Goal: Information Seeking & Learning: Understand process/instructions

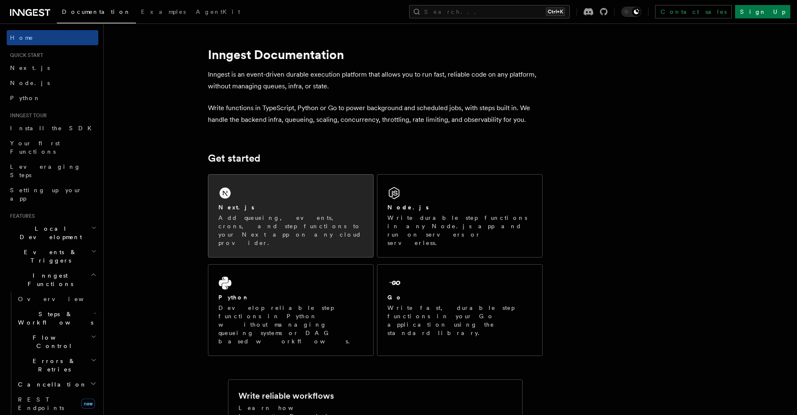
click at [306, 208] on div "Next.js" at bounding box center [290, 207] width 145 height 9
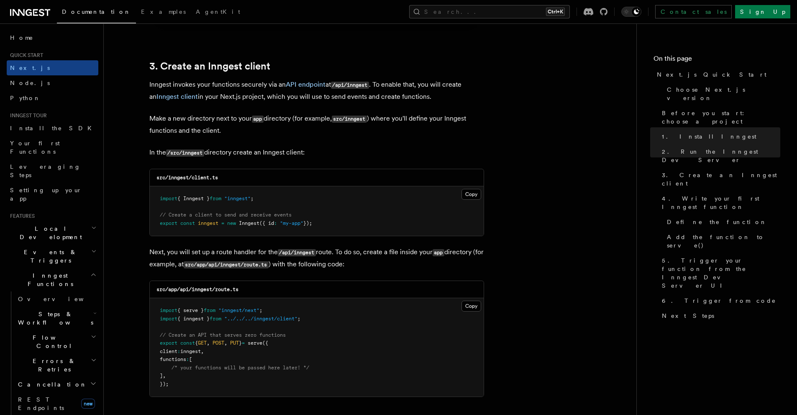
scroll to position [962, 0]
drag, startPoint x: 238, startPoint y: 200, endPoint x: 161, endPoint y: 200, distance: 77.4
click at [161, 200] on pre "import { Inngest } from "inngest" ; // Create a client to send and receive even…" at bounding box center [317, 209] width 334 height 49
click at [281, 205] on pre "import { Inngest } from "inngest" ; // Create a client to send and receive even…" at bounding box center [317, 209] width 334 height 49
drag, startPoint x: 280, startPoint y: 203, endPoint x: 159, endPoint y: 201, distance: 121.4
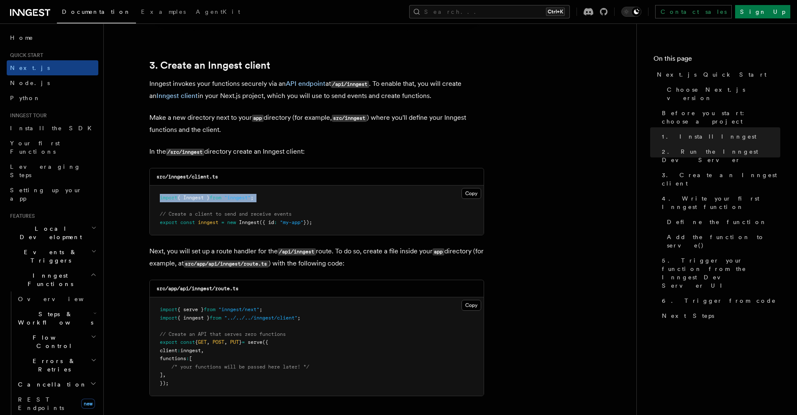
click at [159, 201] on pre "import { Inngest } from "inngest" ; // Create a client to send and receive even…" at bounding box center [317, 209] width 334 height 49
copy code "import { Inngest } from "inngest" ;"
click at [295, 204] on pre "import { Inngest } from "inngest" ; // Create a client to send and receive even…" at bounding box center [317, 209] width 334 height 49
drag, startPoint x: 264, startPoint y: 208, endPoint x: 272, endPoint y: 208, distance: 8.8
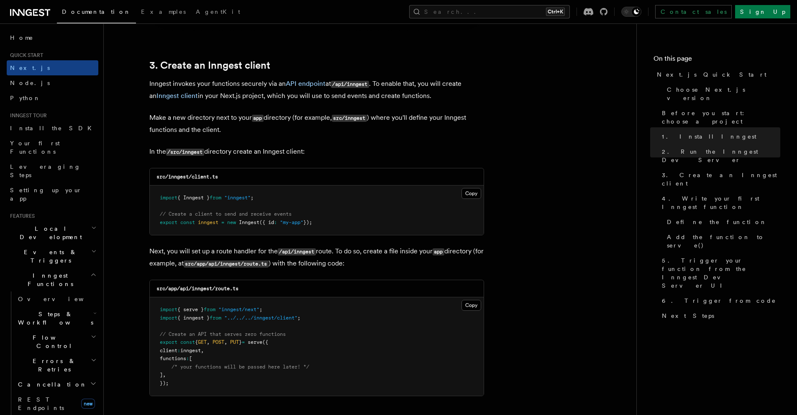
copy code "import { Inngest } from "inngest" ; // Create a client to send and receive even…"
click at [310, 212] on pre "import { Inngest } from "inngest" ; // Create a client to send and receive even…" at bounding box center [317, 209] width 334 height 49
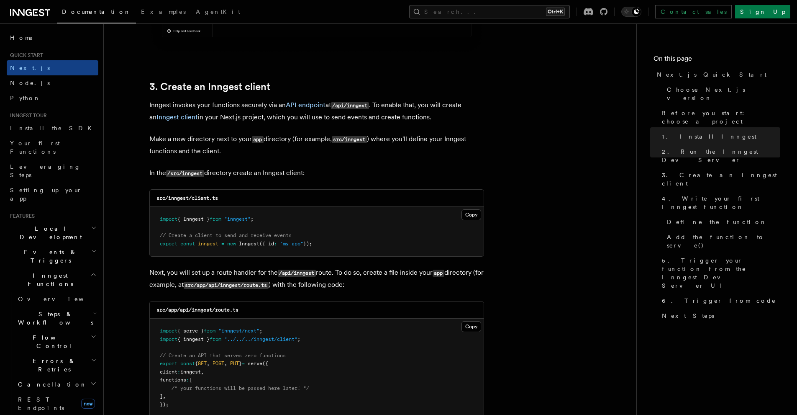
scroll to position [921, 0]
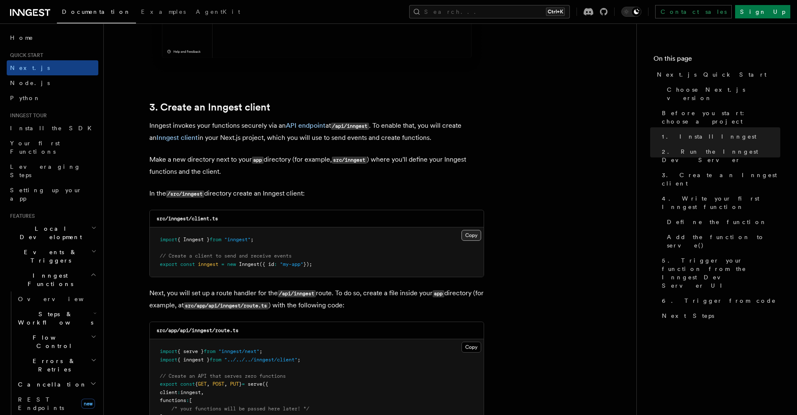
click at [469, 236] on button "Copy Copied" at bounding box center [472, 235] width 20 height 11
click at [181, 219] on code "src/inngest/client.ts" at bounding box center [187, 218] width 62 height 6
copy code "inngest"
drag, startPoint x: 204, startPoint y: 220, endPoint x: 192, endPoint y: 222, distance: 11.9
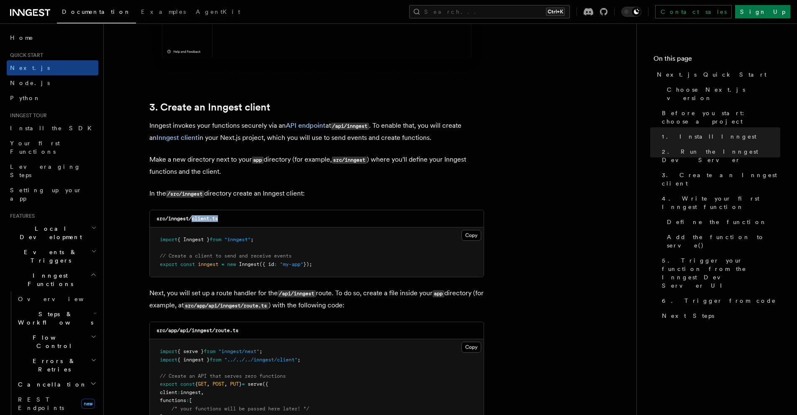
click at [192, 222] on div "src/inngest/client.ts" at bounding box center [317, 218] width 334 height 17
copy code "client.ts"
click at [462, 230] on div "Copy Copied import { Inngest } from "inngest" ; // Create a client to send and …" at bounding box center [317, 251] width 334 height 49
click at [467, 233] on button "Copy Copied" at bounding box center [472, 235] width 20 height 11
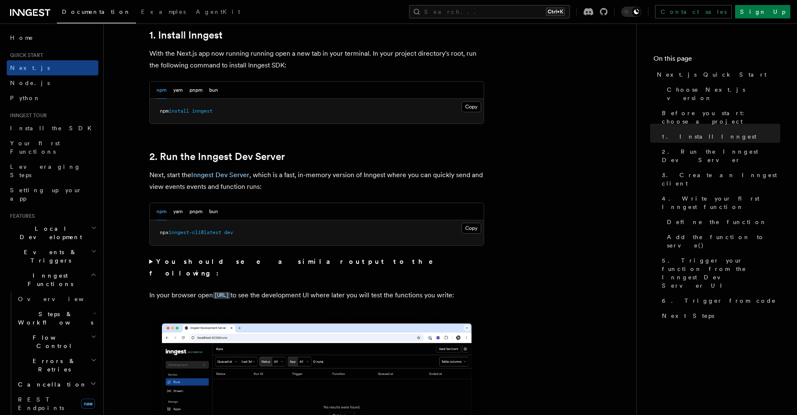
scroll to position [335, 0]
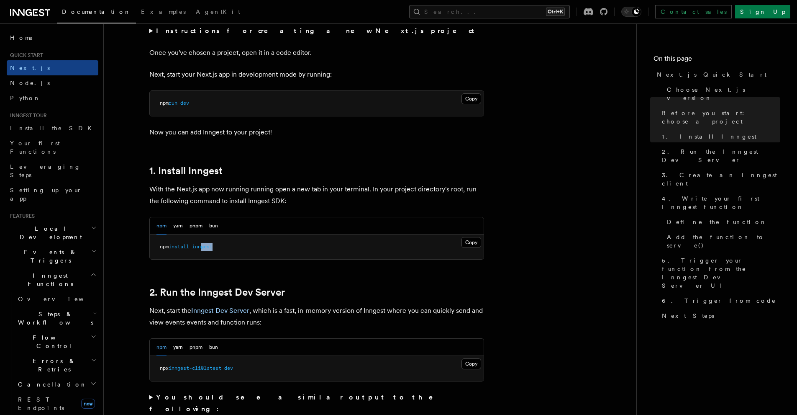
drag, startPoint x: 223, startPoint y: 246, endPoint x: 219, endPoint y: 247, distance: 4.4
click at [203, 249] on pre "npm install inngest" at bounding box center [317, 246] width 334 height 25
click at [273, 247] on pre "npm install inngest" at bounding box center [317, 246] width 334 height 25
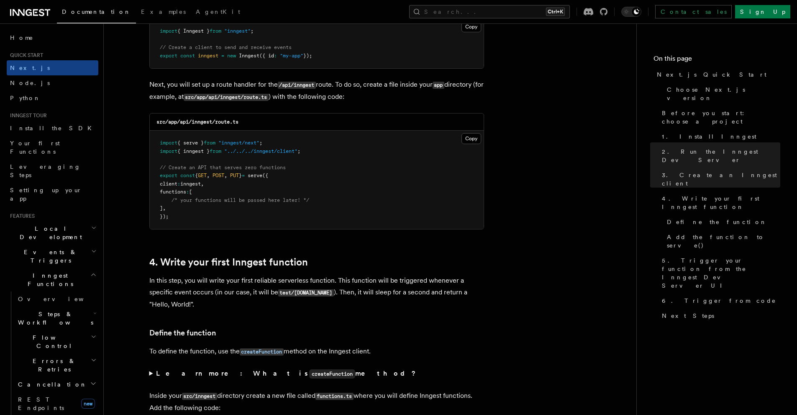
scroll to position [1255, 0]
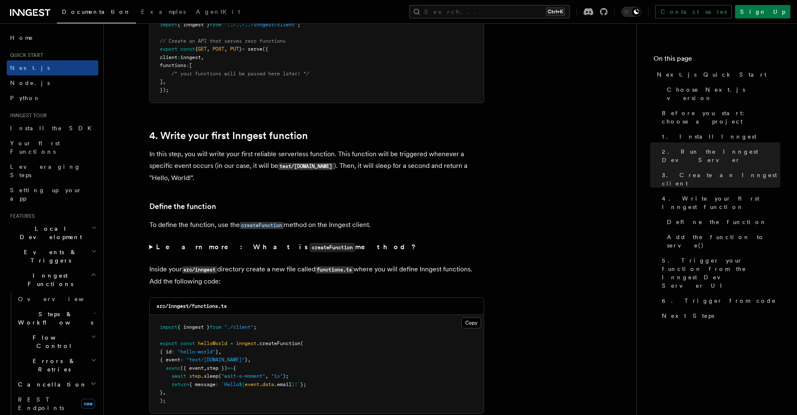
click at [91, 248] on icon "button" at bounding box center [93, 251] width 5 height 7
click at [85, 268] on h2 "Inngest Functions" at bounding box center [53, 279] width 92 height 23
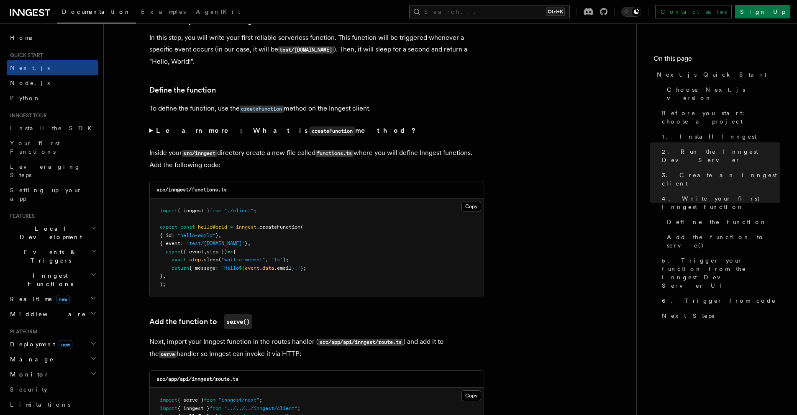
scroll to position [1381, 0]
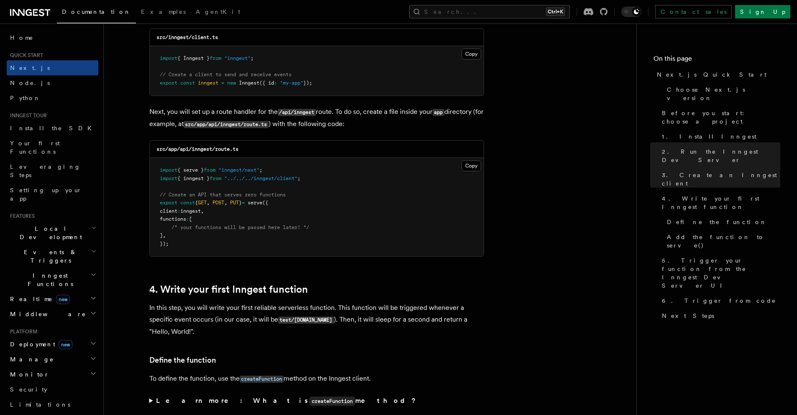
scroll to position [1088, 0]
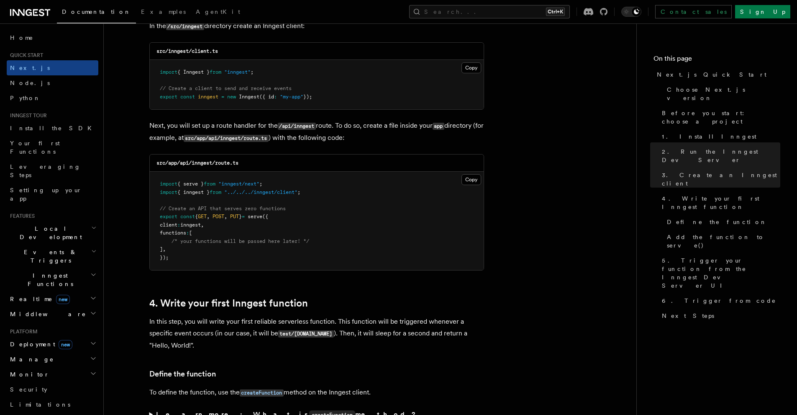
click at [280, 188] on pre "import { serve } from "inngest/next" ; import { inngest } from "../../../innges…" at bounding box center [317, 221] width 334 height 98
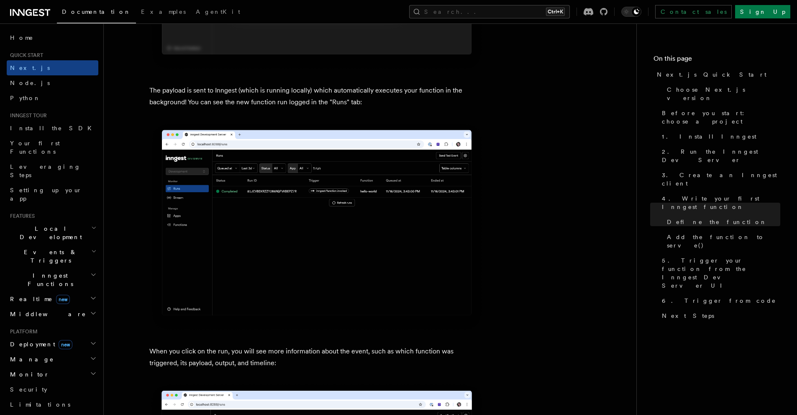
scroll to position [2636, 0]
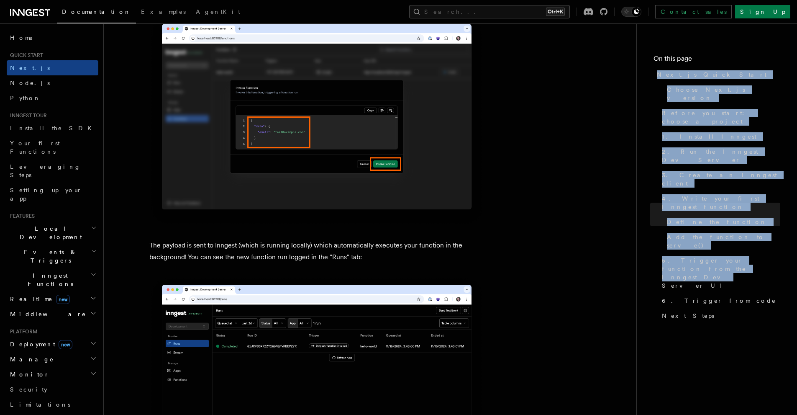
drag, startPoint x: 797, startPoint y: 205, endPoint x: 790, endPoint y: 65, distance: 140.3
click at [790, 65] on nav "On this page Next.js Quick Start Choose Next.js version Before you start: choos…" at bounding box center [716, 218] width 161 height 391
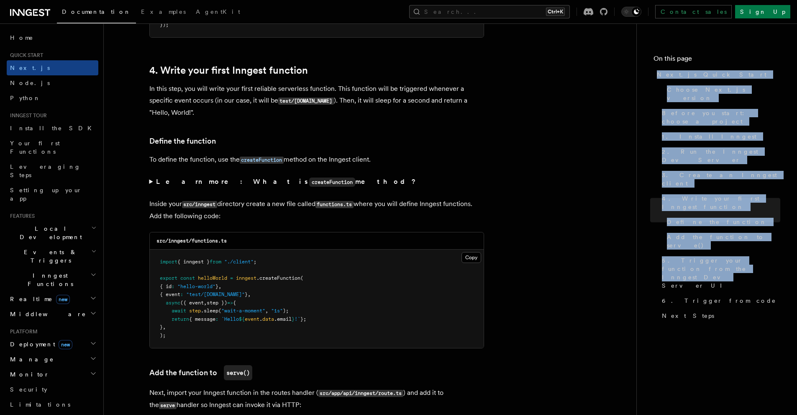
scroll to position [0, 0]
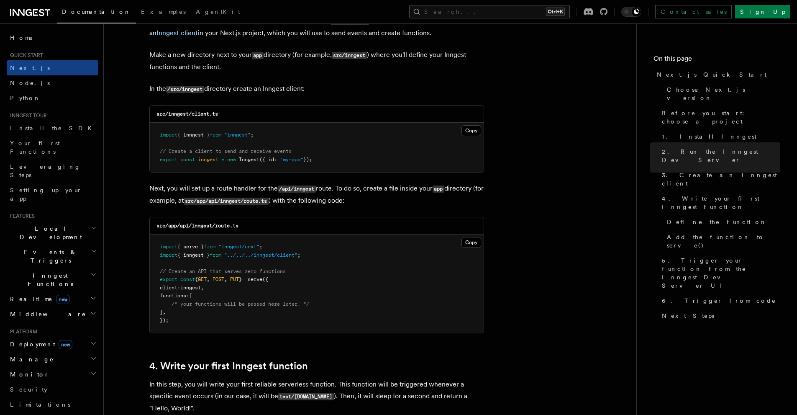
scroll to position [1046, 0]
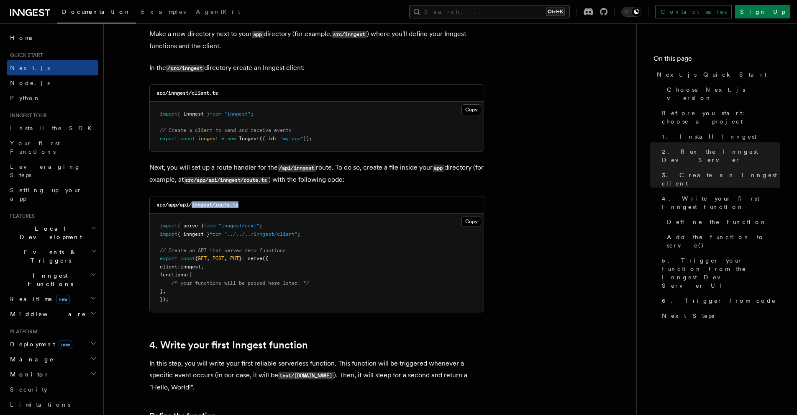
drag, startPoint x: 249, startPoint y: 206, endPoint x: 192, endPoint y: 210, distance: 57.8
click at [192, 210] on div "src/app/api/inngest/route.ts" at bounding box center [317, 204] width 334 height 17
copy code "inngest/route.ts"
click at [471, 217] on button "Copy Copied" at bounding box center [472, 221] width 20 height 11
click at [294, 183] on p "Next, you will set up a route handler for the /api/inngest route. To do so, cre…" at bounding box center [316, 174] width 335 height 24
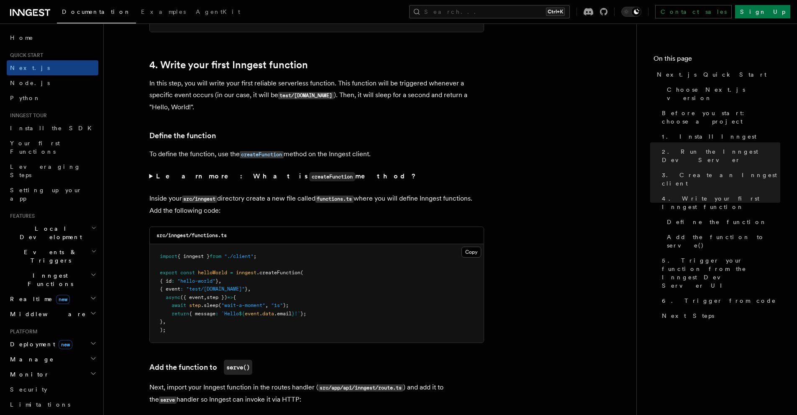
scroll to position [1381, 0]
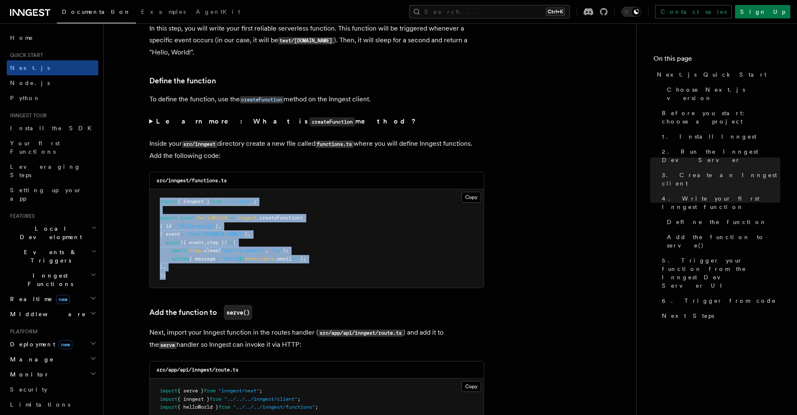
drag, startPoint x: 159, startPoint y: 200, endPoint x: 191, endPoint y: 277, distance: 82.7
click at [191, 277] on pre "import { inngest } from "./client" ; export const helloWorld = inngest .createF…" at bounding box center [317, 238] width 334 height 98
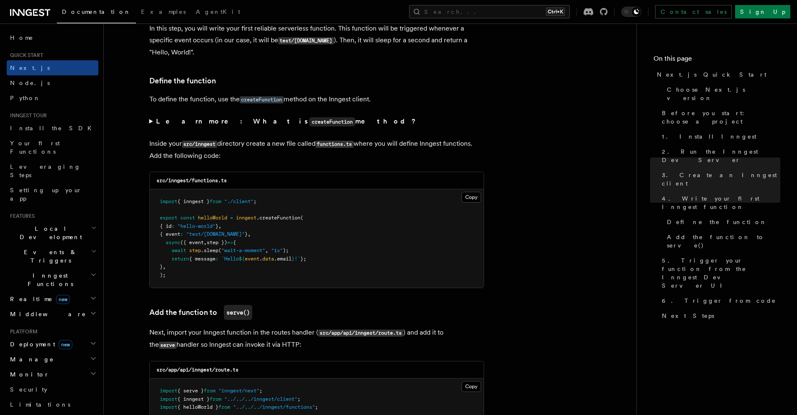
click at [216, 183] on code "src/inngest/functions.ts" at bounding box center [191, 180] width 70 height 6
drag, startPoint x: 237, startPoint y: 180, endPoint x: 192, endPoint y: 183, distance: 45.3
click at [192, 183] on div "src/inngest/functions.ts" at bounding box center [317, 180] width 334 height 17
copy code "functions.ts"
click at [471, 195] on button "Copy Copied" at bounding box center [472, 197] width 20 height 11
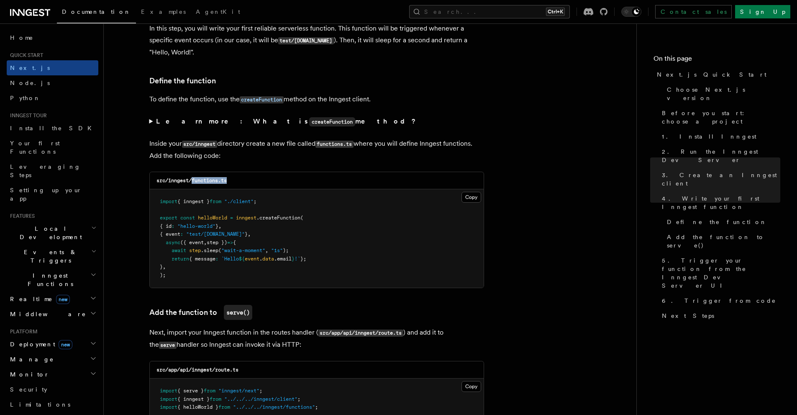
click at [264, 187] on div "src/inngest/functions.ts" at bounding box center [317, 180] width 334 height 17
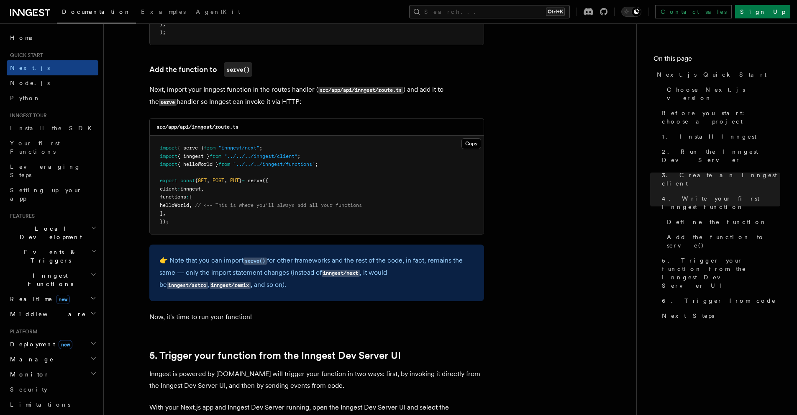
scroll to position [1632, 0]
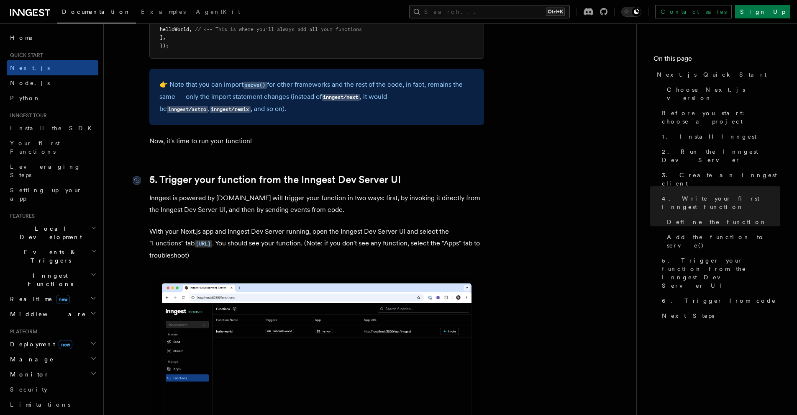
click at [349, 174] on link "5. Trigger your function from the Inngest Dev Server UI" at bounding box center [274, 180] width 251 height 12
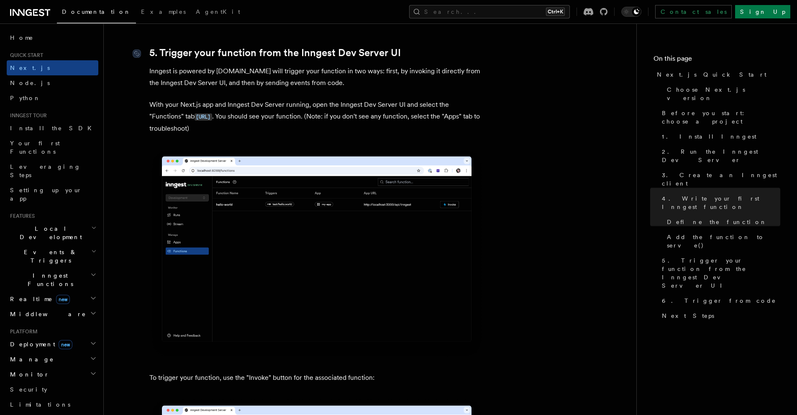
scroll to position [1932, 0]
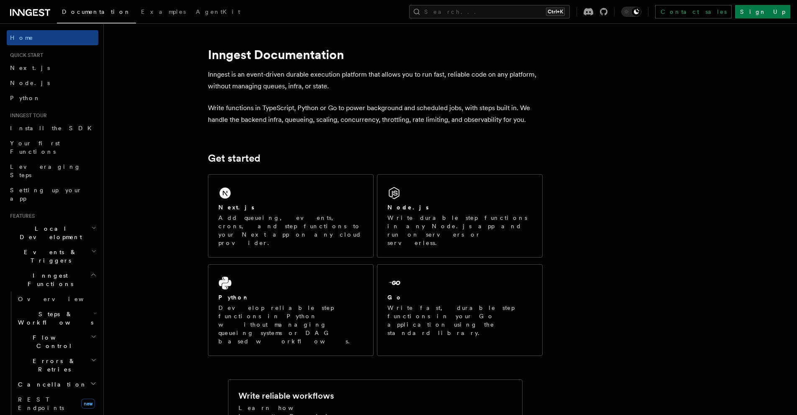
click at [42, 10] on icon at bounding box center [41, 12] width 5 height 7
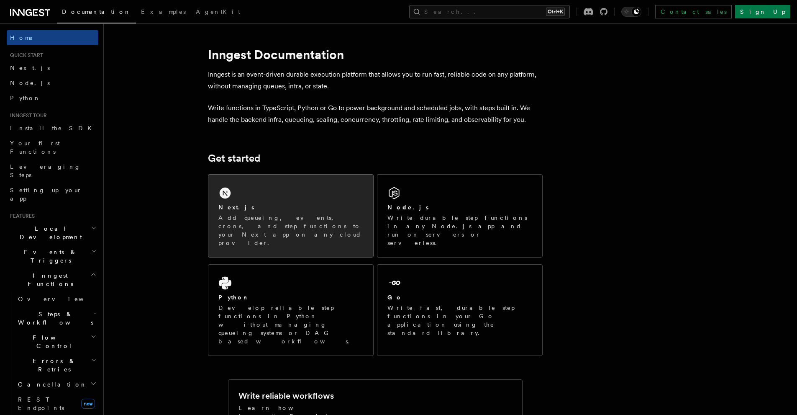
click at [272, 190] on div "Next.js Add queueing, events, crons, and step functions to your Next app on any…" at bounding box center [290, 215] width 165 height 82
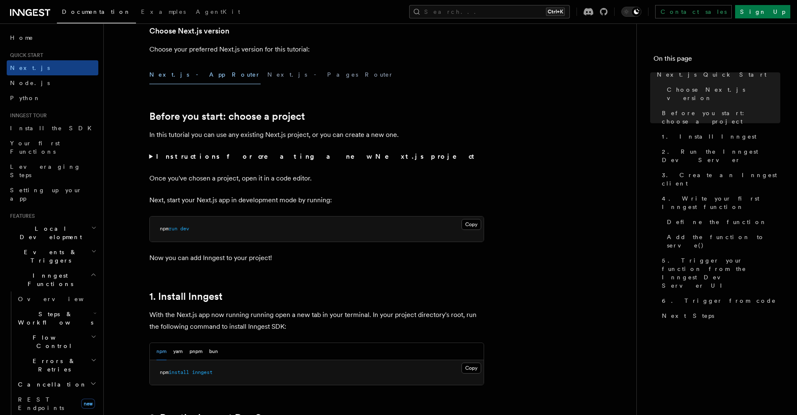
scroll to position [460, 0]
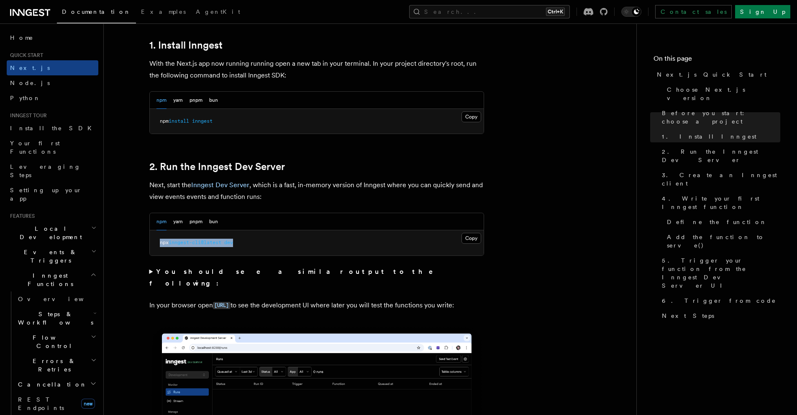
drag, startPoint x: 245, startPoint y: 239, endPoint x: 160, endPoint y: 241, distance: 85.0
click at [160, 241] on pre "npx inngest-cli@latest dev" at bounding box center [317, 242] width 334 height 25
copy span "npx inngest-cli@latest dev"
click at [267, 241] on pre "npx inngest-cli@latest dev" at bounding box center [317, 242] width 334 height 25
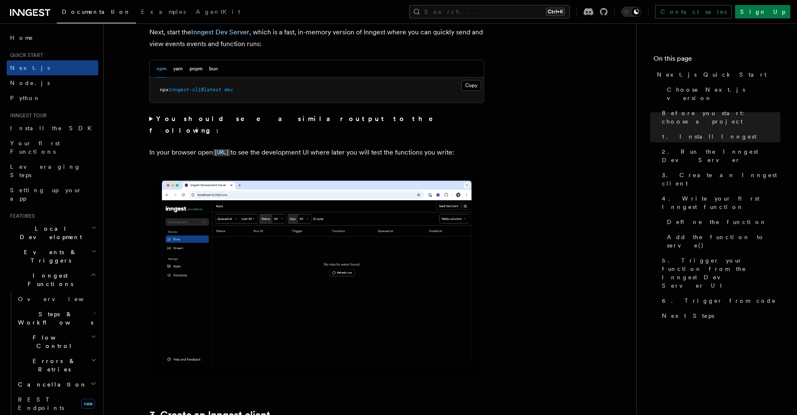
scroll to position [669, 0]
